Goal: Task Accomplishment & Management: Use online tool/utility

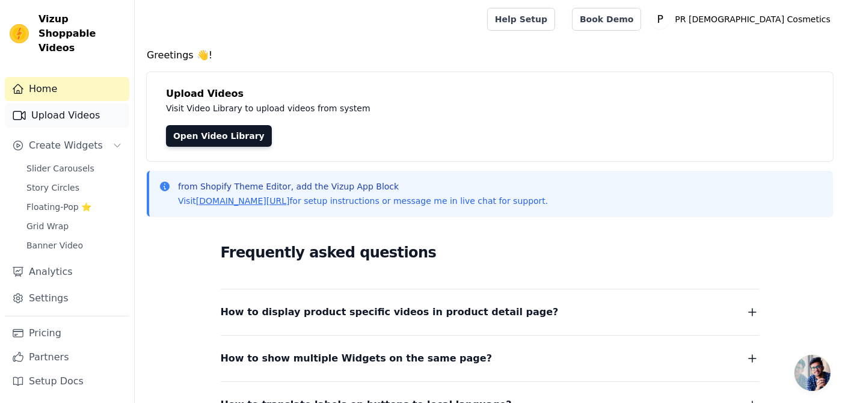
click at [103, 105] on link "Upload Videos" at bounding box center [67, 115] width 124 height 24
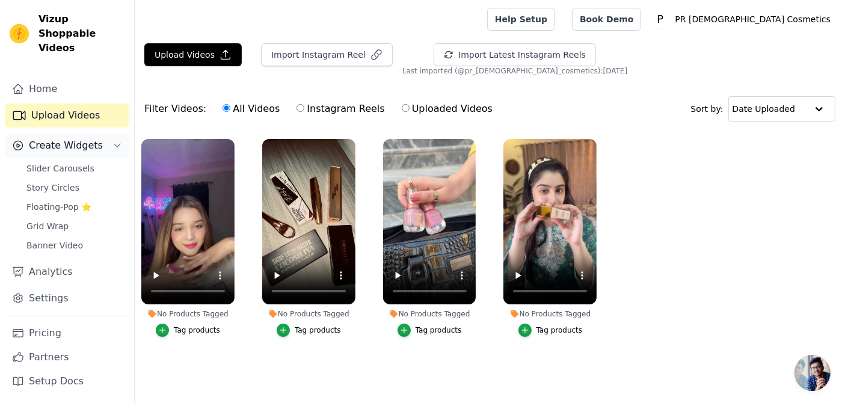
click at [77, 138] on span "Create Widgets" at bounding box center [66, 145] width 74 height 14
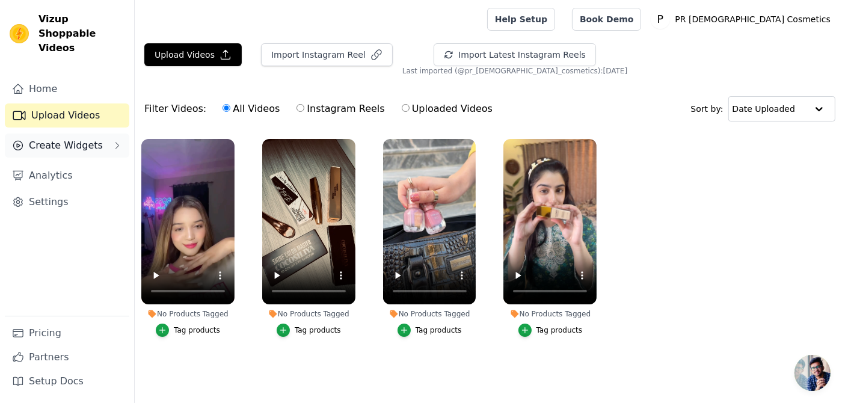
click at [94, 133] on button "Create Widgets" at bounding box center [67, 145] width 124 height 24
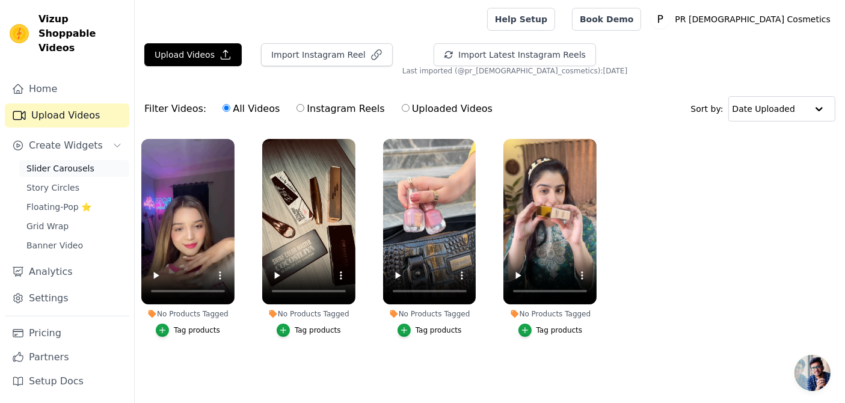
click at [69, 162] on span "Slider Carousels" at bounding box center [60, 168] width 68 height 12
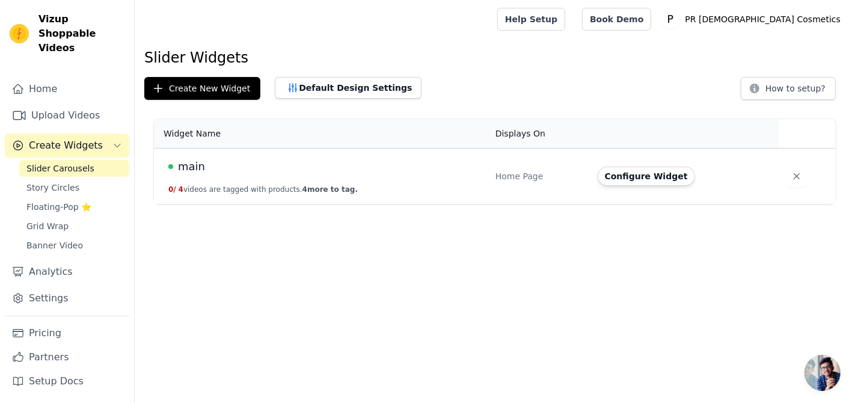
click at [293, 177] on td "main 0 / 4 videos are tagged with products. 4 more to tag." at bounding box center [321, 176] width 334 height 56
click at [615, 174] on button "Configure Widget" at bounding box center [646, 176] width 97 height 19
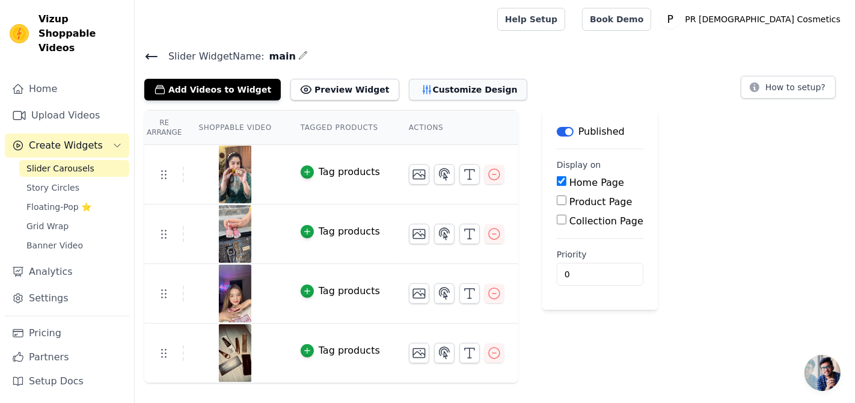
click at [411, 88] on button "Customize Design" at bounding box center [468, 90] width 118 height 22
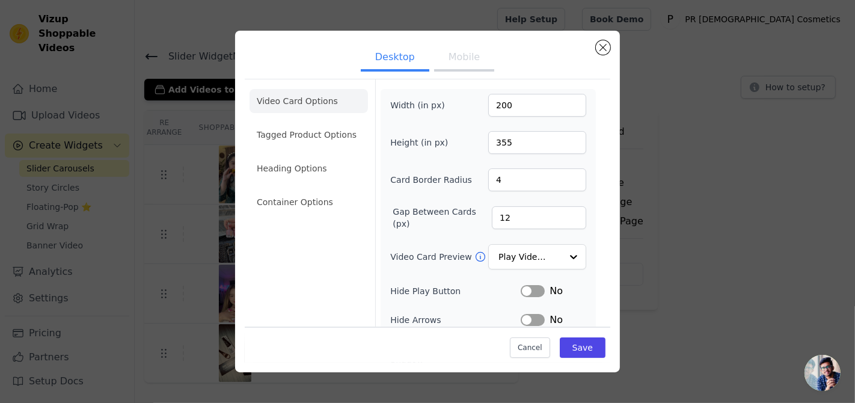
click at [461, 55] on button "Mobile" at bounding box center [464, 58] width 60 height 26
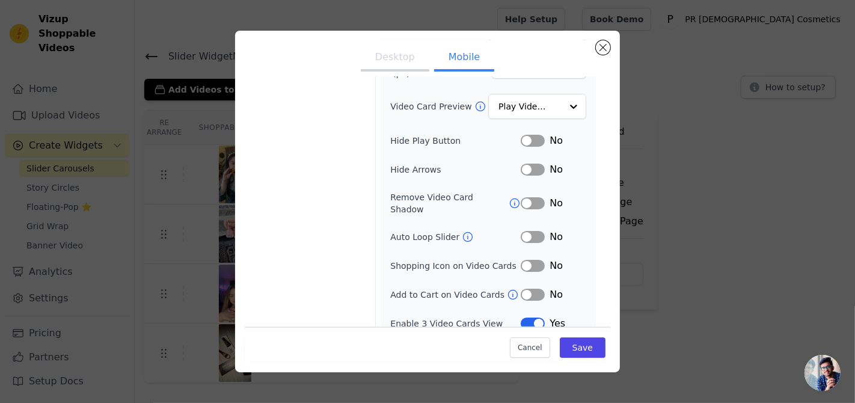
scroll to position [145, 0]
